Goal: Transaction & Acquisition: Purchase product/service

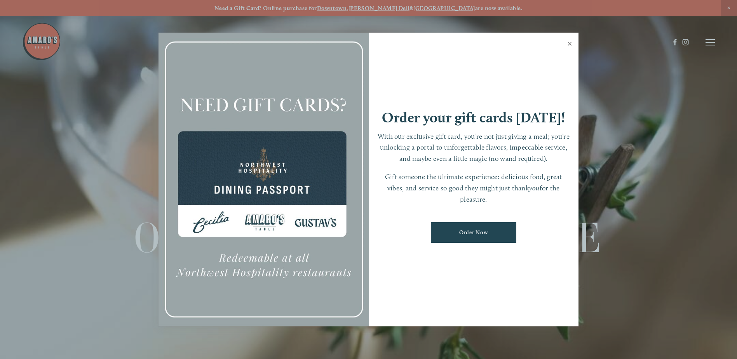
click at [570, 44] on link "Close" at bounding box center [569, 45] width 15 height 22
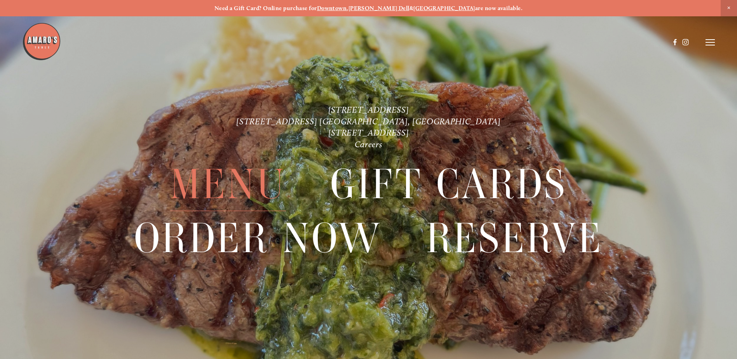
click at [235, 190] on span "Menu" at bounding box center [228, 184] width 116 height 53
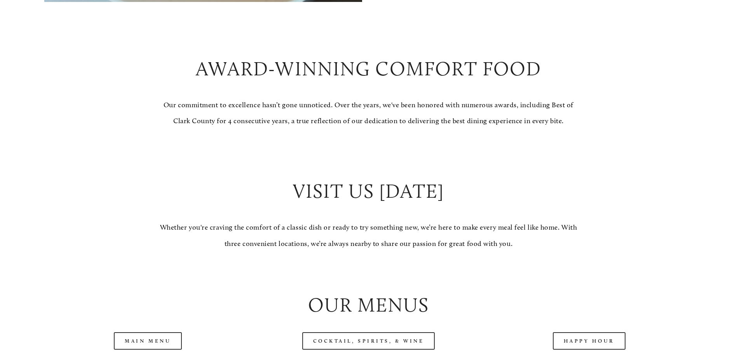
scroll to position [942, 0]
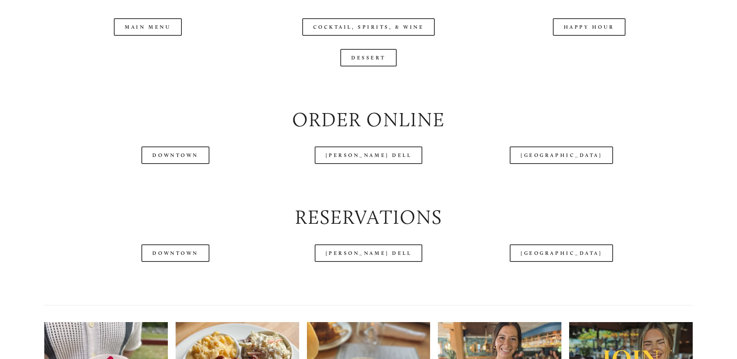
click at [385, 54] on header "Menu Order Now Visit Gallery 0" at bounding box center [368, 23] width 693 height 85
click at [369, 66] on link "Dessert" at bounding box center [368, 57] width 56 height 17
click at [185, 262] on link "Downtown" at bounding box center [175, 252] width 68 height 17
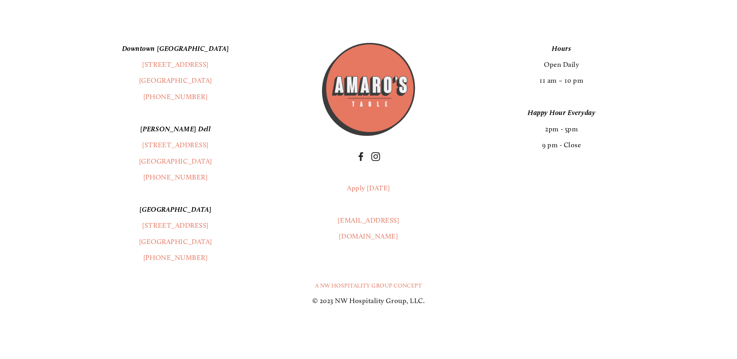
scroll to position [1883, 0]
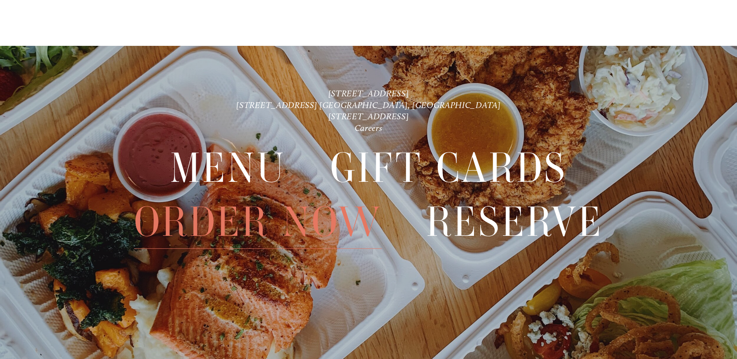
click at [317, 226] on span "Order Now" at bounding box center [258, 221] width 248 height 53
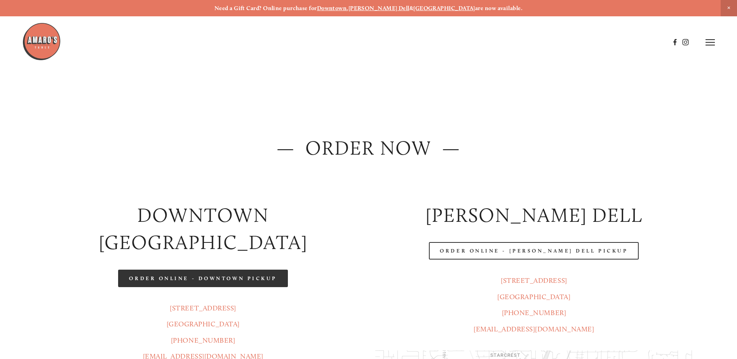
click at [246, 270] on link "Order Online - Downtown pickup" at bounding box center [203, 278] width 170 height 17
